Goal: Find specific page/section

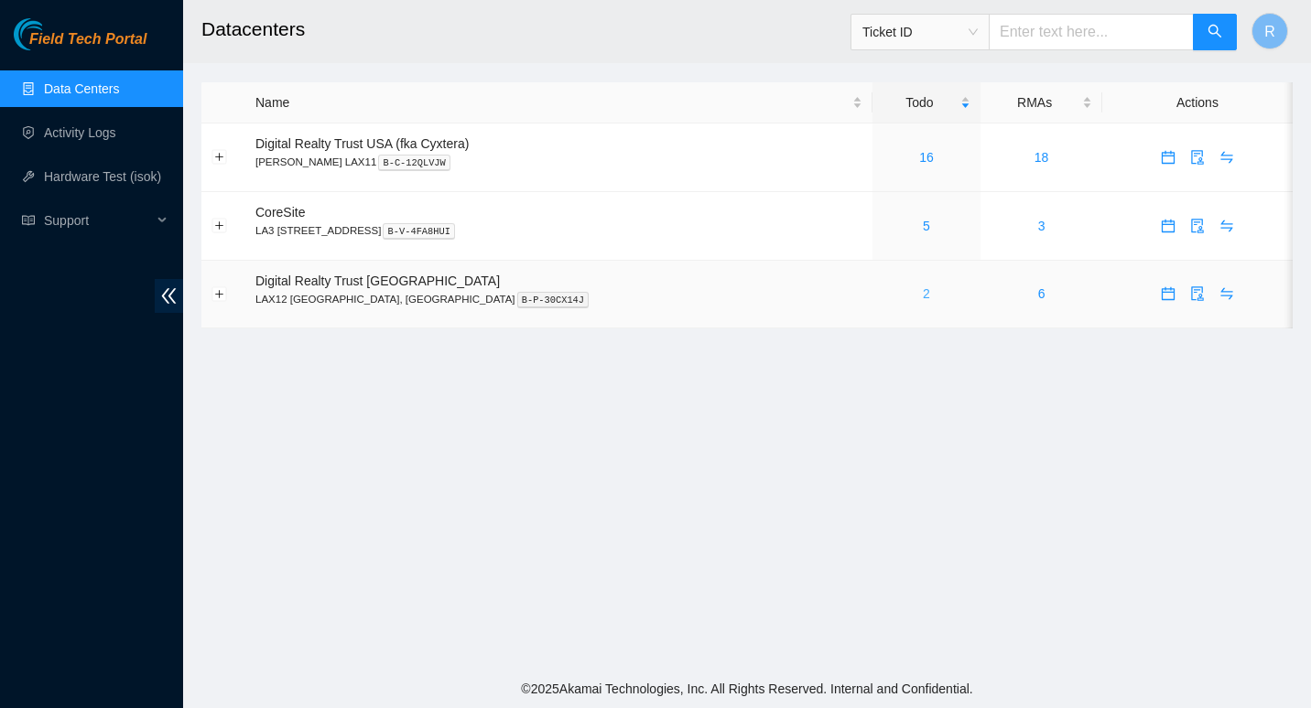
click at [923, 290] on link "2" at bounding box center [926, 293] width 7 height 15
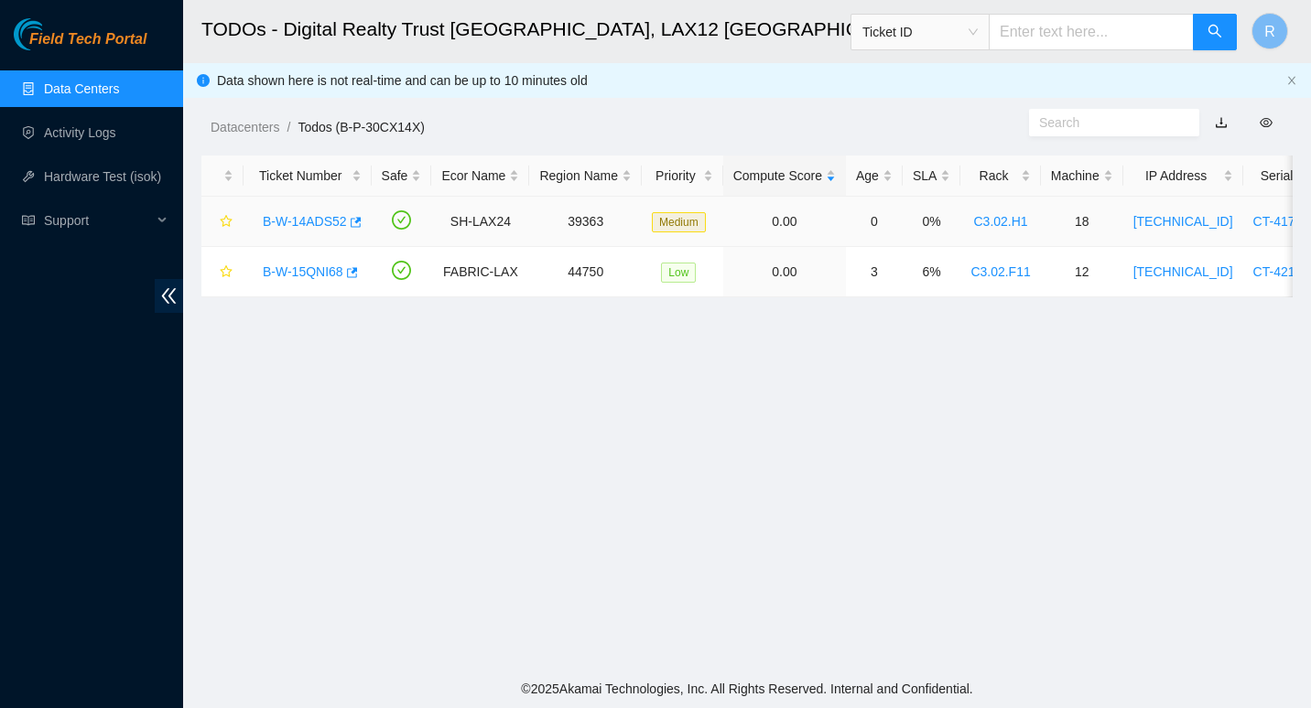
click at [315, 221] on link "B-W-14ADS52" at bounding box center [305, 221] width 84 height 15
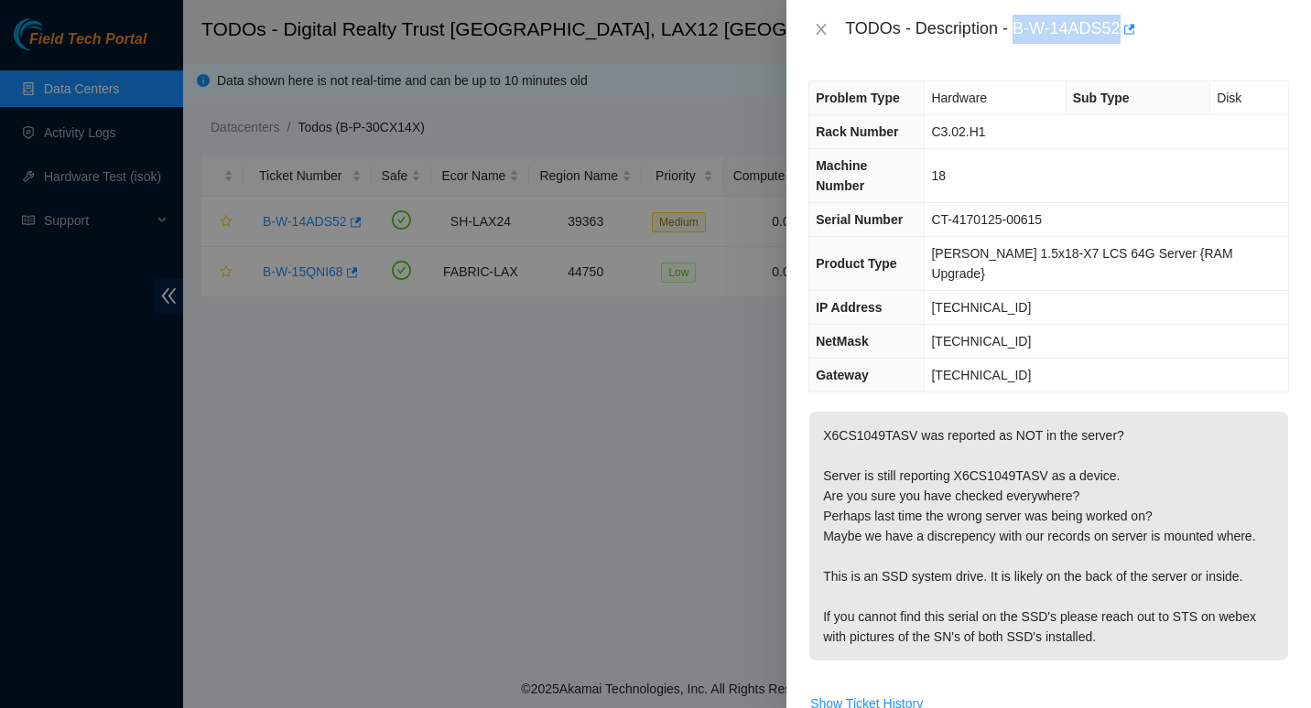
drag, startPoint x: 1016, startPoint y: 29, endPoint x: 1118, endPoint y: 29, distance: 102.5
click at [1118, 29] on div "TODOs - Description - B-W-14ADS52" at bounding box center [1067, 29] width 444 height 29
copy div "B-W-14ADS52"
